Goal: Navigation & Orientation: Find specific page/section

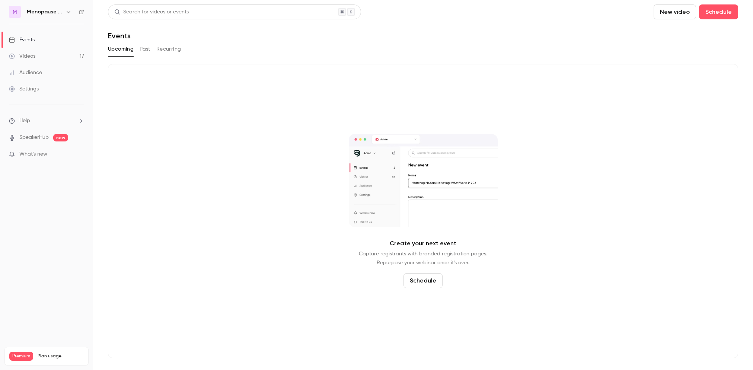
click at [53, 9] on h6 "Menopause Mandate: The Podcast" at bounding box center [45, 11] width 36 height 7
click at [66, 11] on icon "button" at bounding box center [69, 12] width 6 height 6
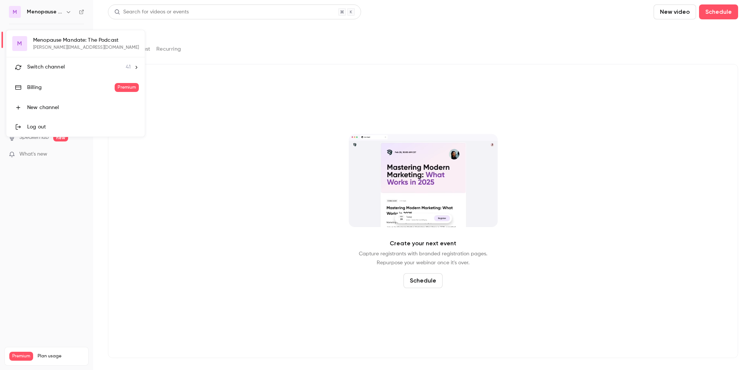
click at [68, 13] on div at bounding box center [376, 185] width 753 height 370
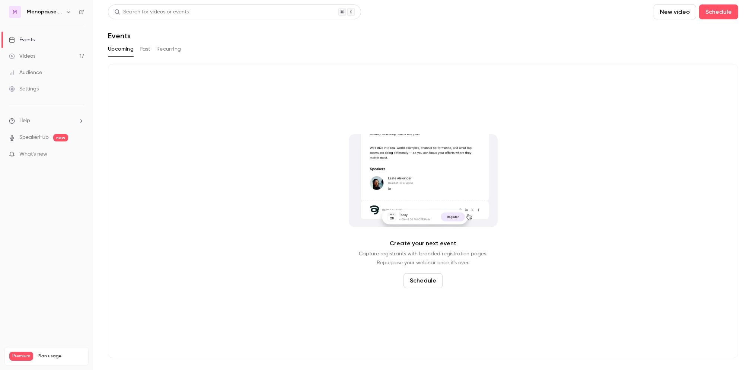
click at [68, 10] on icon "button" at bounding box center [69, 12] width 6 height 6
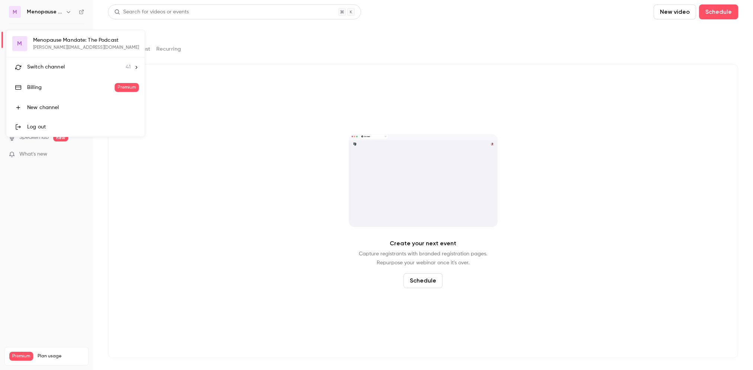
click at [44, 66] on span "Switch channel" at bounding box center [46, 67] width 38 height 8
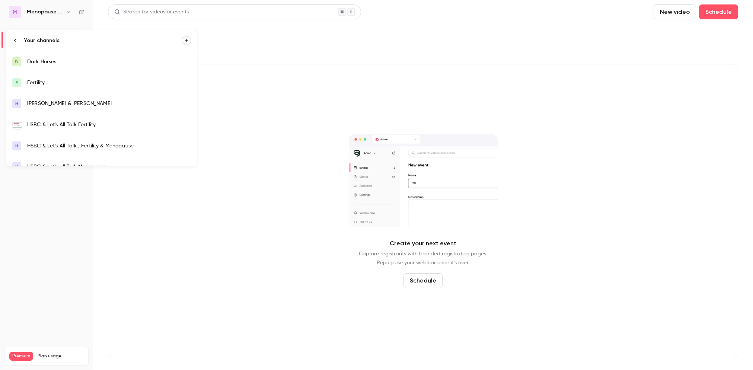
scroll to position [4, 0]
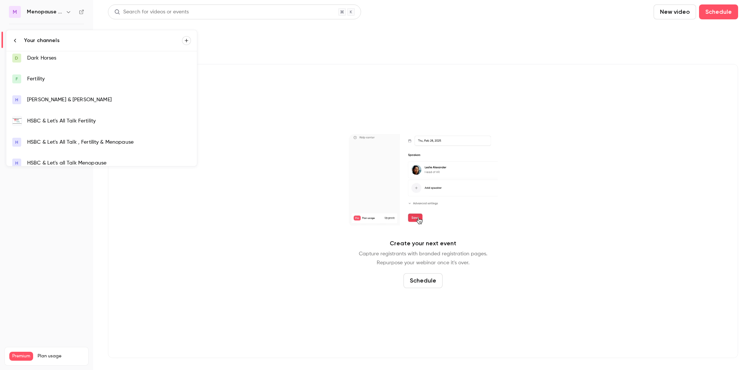
click at [51, 123] on div "HSBC & Let's All Talk Fertility" at bounding box center [109, 120] width 164 height 7
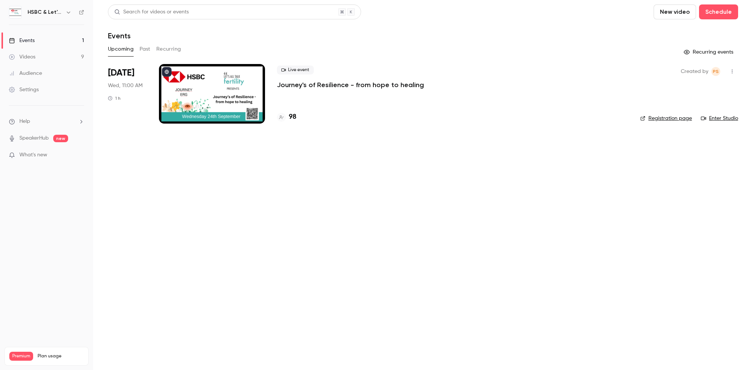
click at [241, 88] on div at bounding box center [212, 94] width 106 height 60
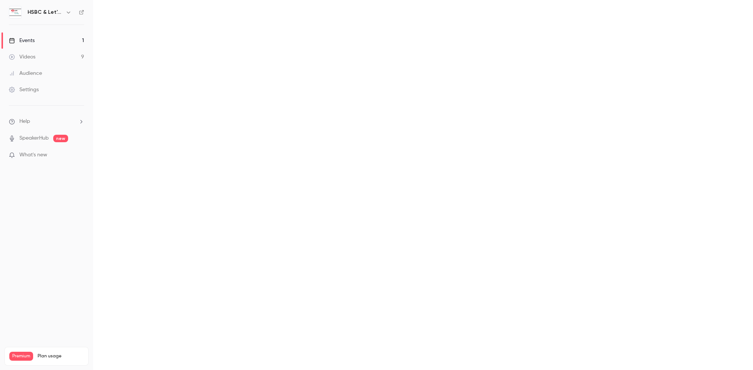
click at [241, 88] on main at bounding box center [423, 185] width 660 height 370
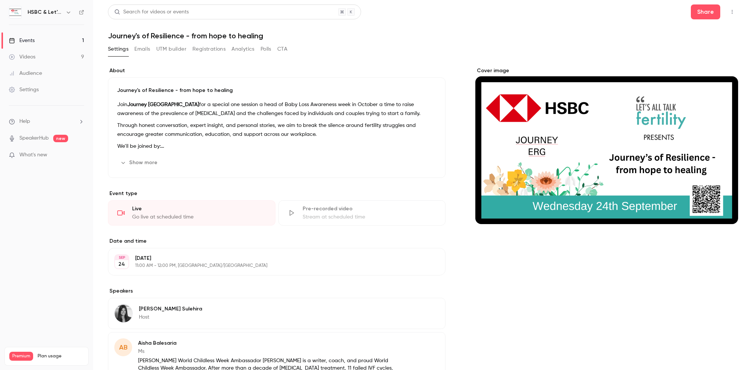
click at [31, 39] on div "Events" at bounding box center [22, 40] width 26 height 7
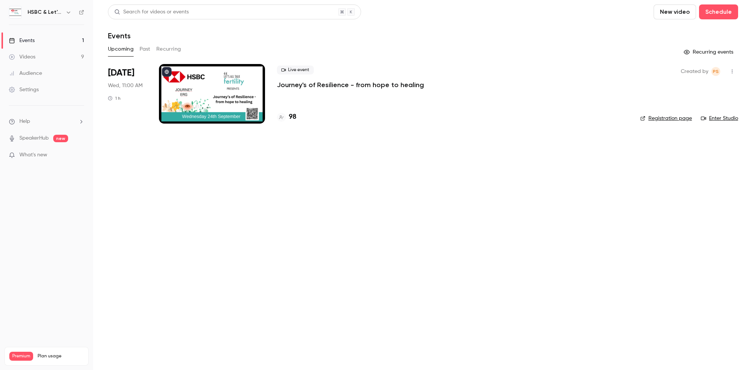
click at [726, 118] on link "Enter Studio" at bounding box center [719, 118] width 37 height 7
click at [732, 119] on link "Enter Studio" at bounding box center [719, 118] width 37 height 7
click at [726, 120] on link "Enter Studio" at bounding box center [719, 118] width 37 height 7
